Goal: Task Accomplishment & Management: Manage account settings

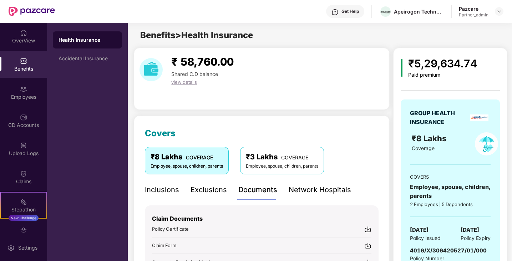
scroll to position [205, 0]
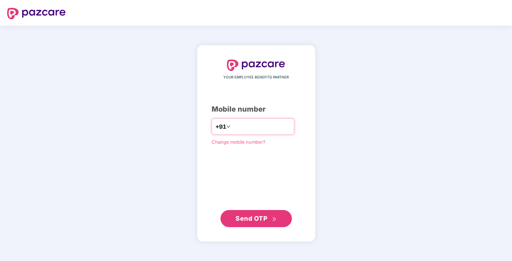
click at [266, 124] on input "number" at bounding box center [261, 126] width 58 height 11
type input "**********"
click at [267, 223] on span "Send OTP" at bounding box center [255, 218] width 41 height 10
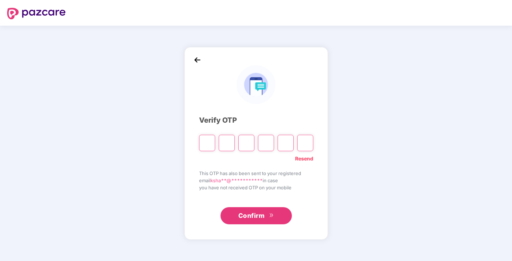
type input "*"
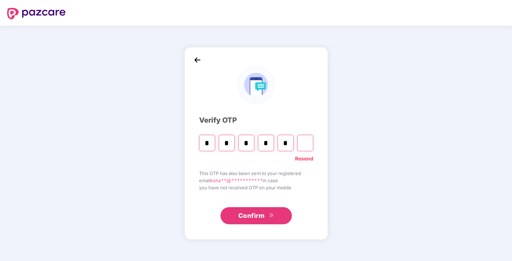
type input "*"
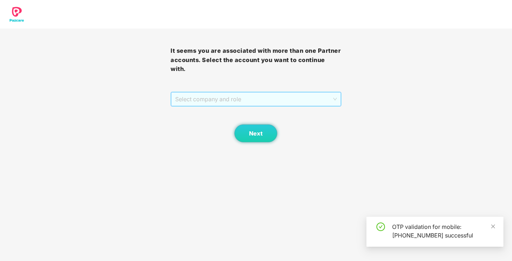
click at [284, 104] on span "Select company and role" at bounding box center [255, 99] width 161 height 14
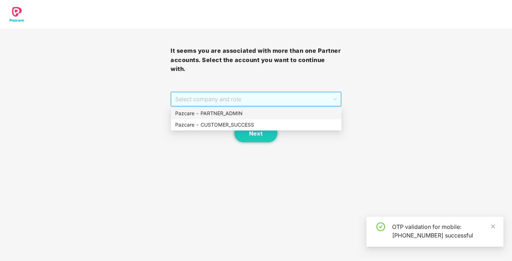
click at [277, 112] on div "Pazcare - PARTNER_ADMIN" at bounding box center [256, 113] width 162 height 8
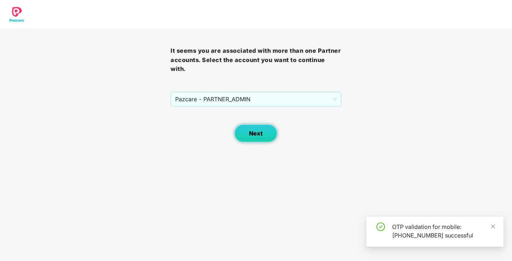
click at [261, 132] on span "Next" at bounding box center [256, 133] width 14 height 7
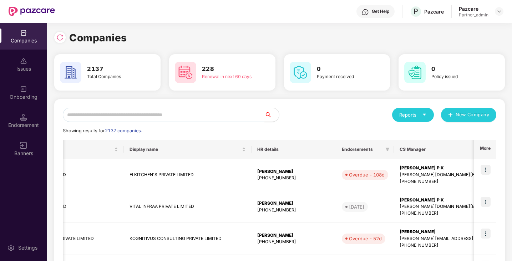
scroll to position [0, 80]
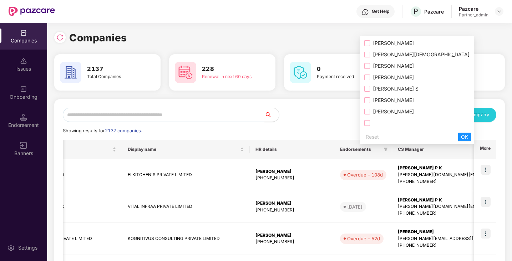
scroll to position [60, 0]
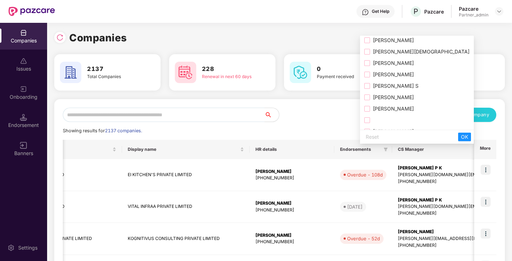
click at [399, 108] on span "[PERSON_NAME]" at bounding box center [392, 109] width 44 height 6
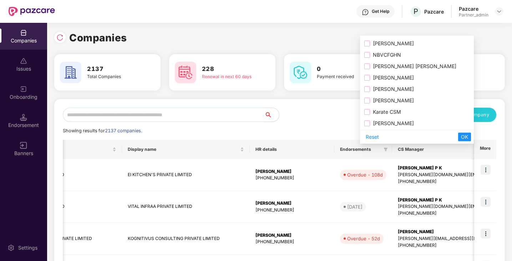
scroll to position [411, 0]
click at [461, 137] on span "OK" at bounding box center [464, 137] width 7 height 8
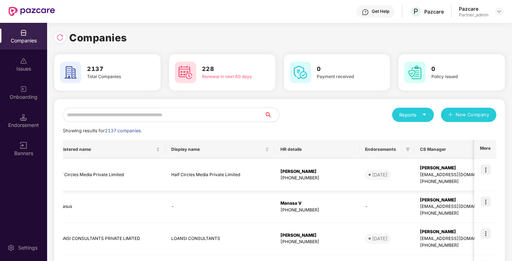
scroll to position [0, 0]
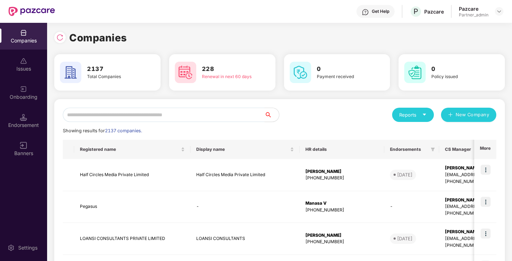
click at [414, 114] on div "Reports" at bounding box center [412, 114] width 27 height 7
click at [413, 136] on div "Companies" at bounding box center [409, 134] width 26 height 8
